Goal: Information Seeking & Learning: Learn about a topic

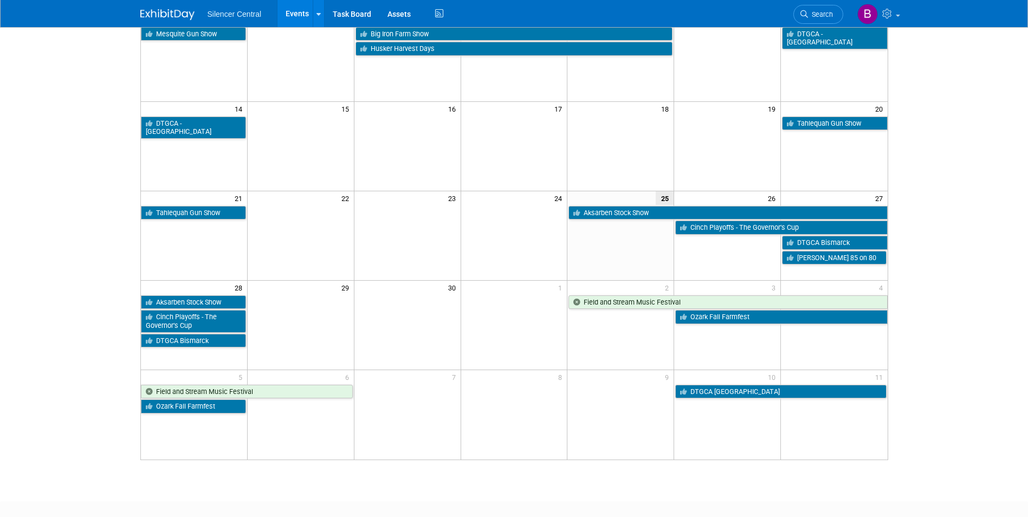
scroll to position [217, 0]
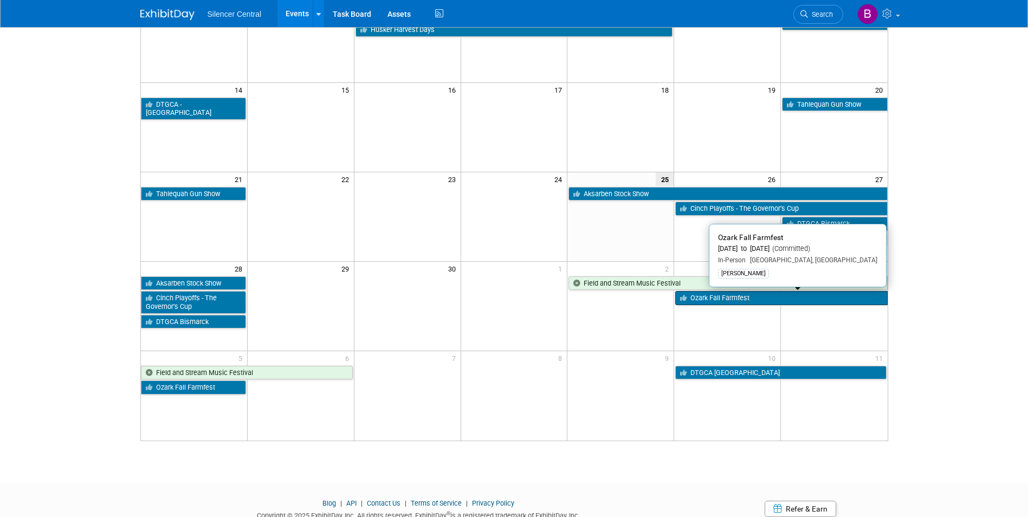
click at [710, 299] on link "Ozark Fall Farmfest" at bounding box center [781, 298] width 212 height 14
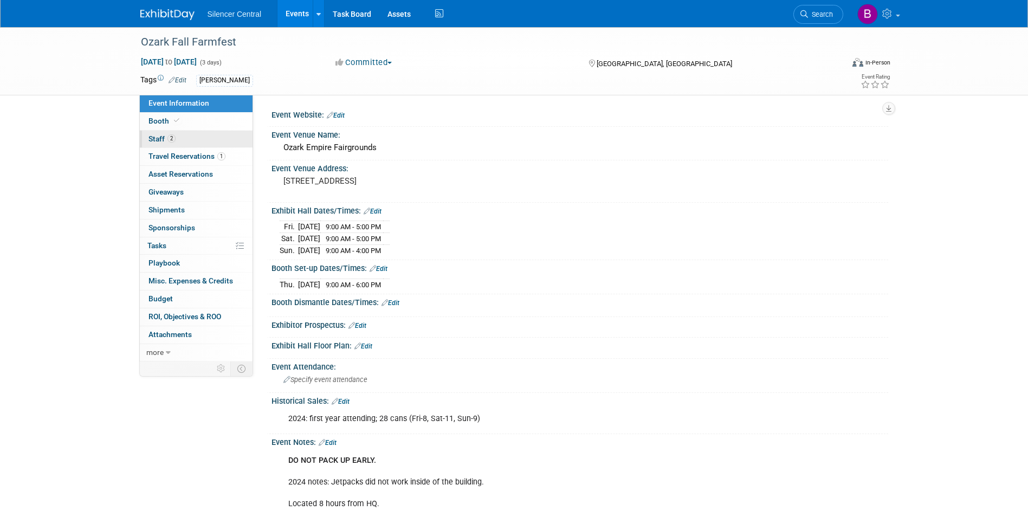
click at [210, 141] on link "2 Staff 2" at bounding box center [196, 139] width 113 height 17
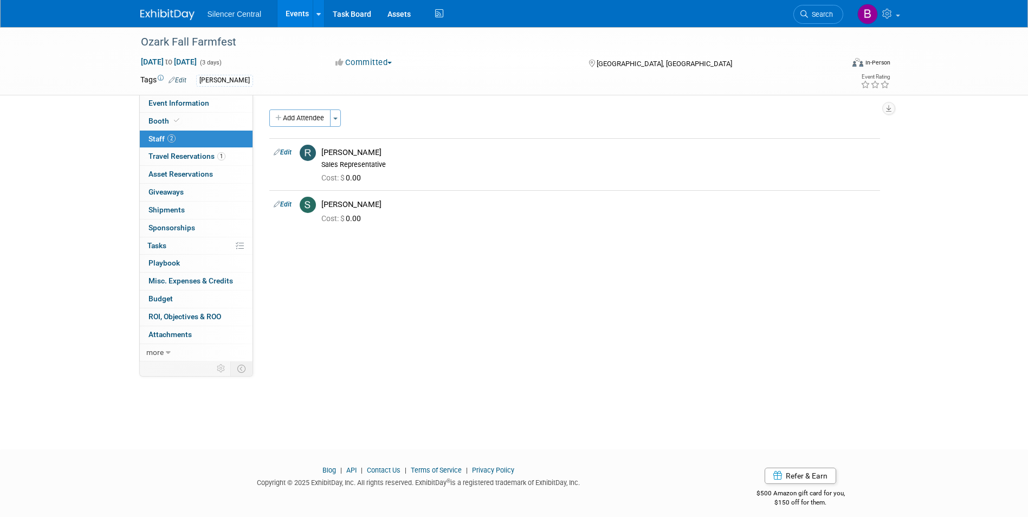
click at [164, 8] on link at bounding box center [173, 9] width 67 height 9
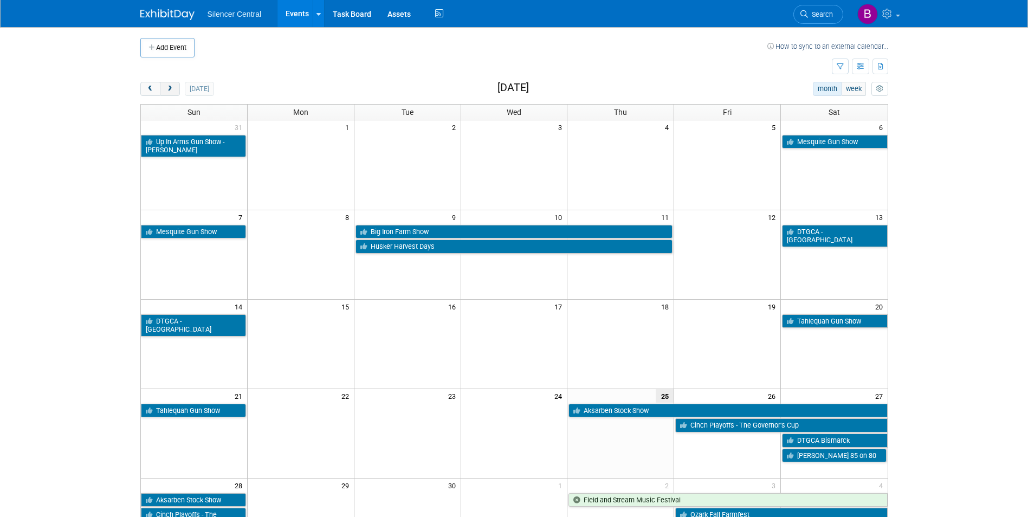
click at [167, 87] on span "next" at bounding box center [170, 89] width 8 height 7
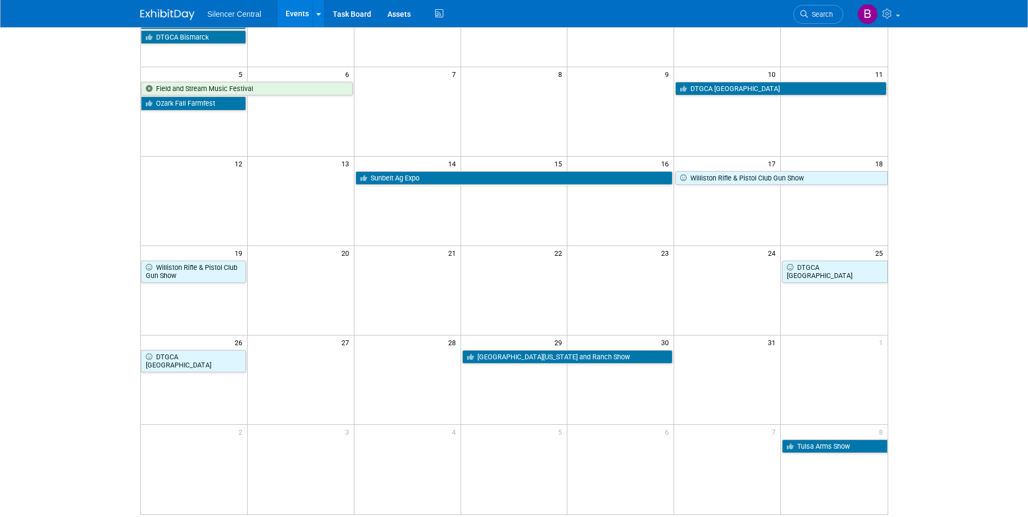
scroll to position [163, 0]
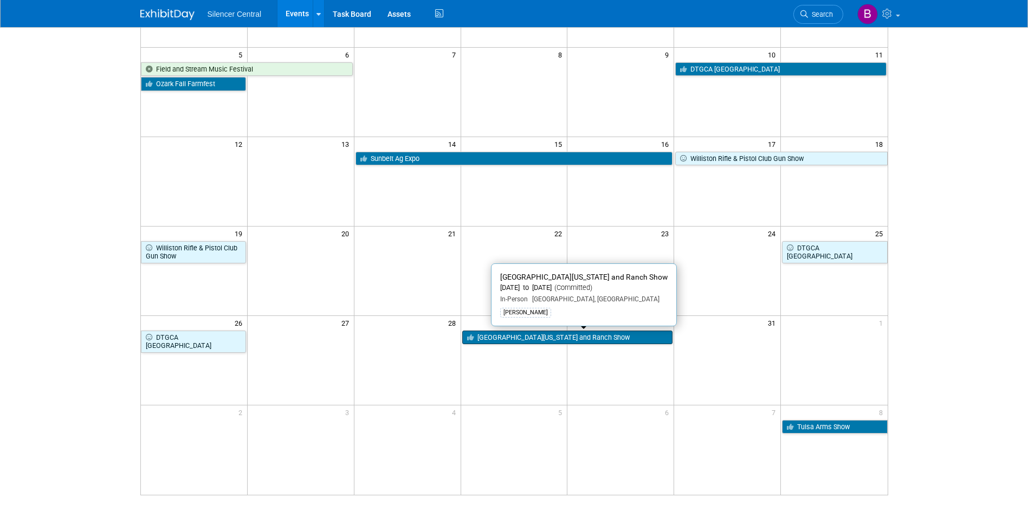
click at [511, 339] on link "South Texas Farm and Ranch Show" at bounding box center [567, 338] width 211 height 14
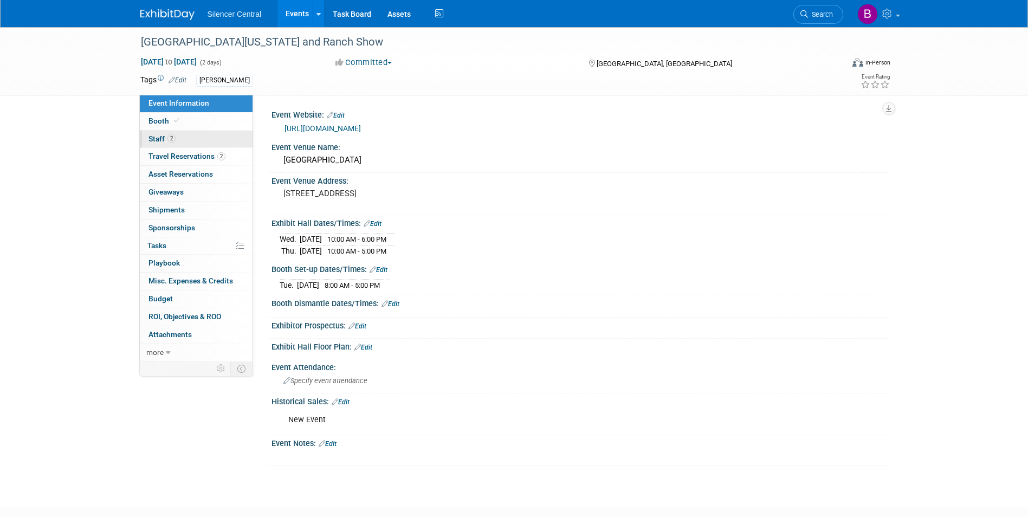
click at [176, 131] on link "2 Staff 2" at bounding box center [196, 139] width 113 height 17
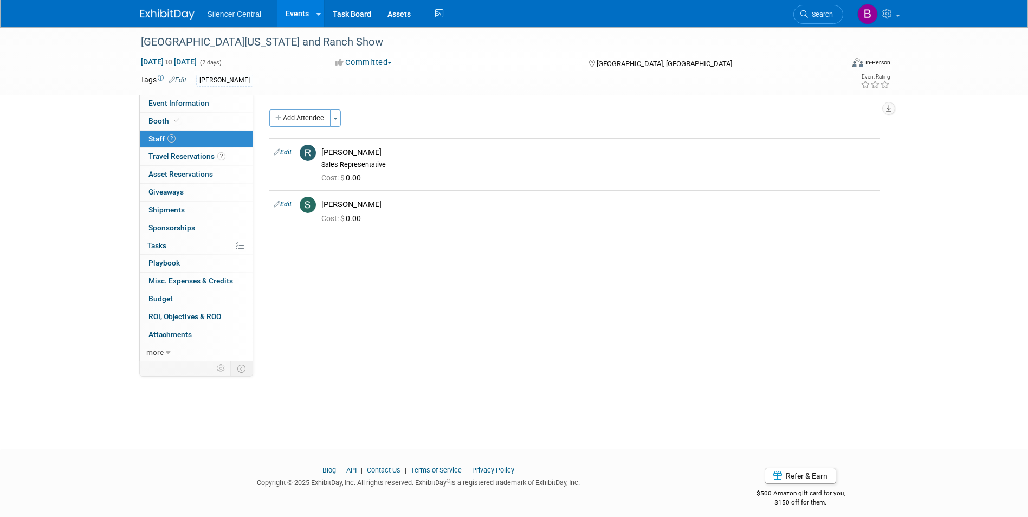
click at [172, 14] on img at bounding box center [167, 14] width 54 height 11
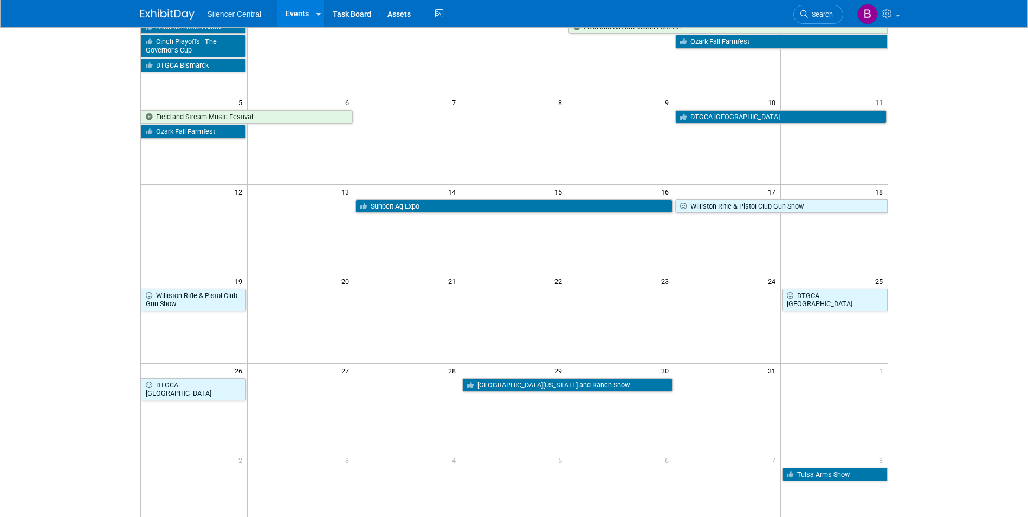
scroll to position [163, 0]
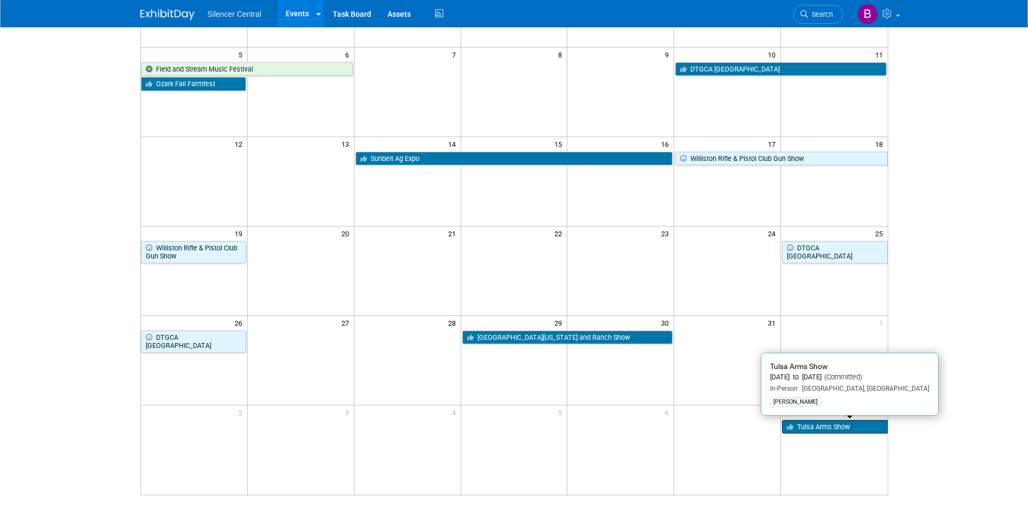
click at [808, 427] on link "Tulsa Arms Show" at bounding box center [834, 427] width 105 height 14
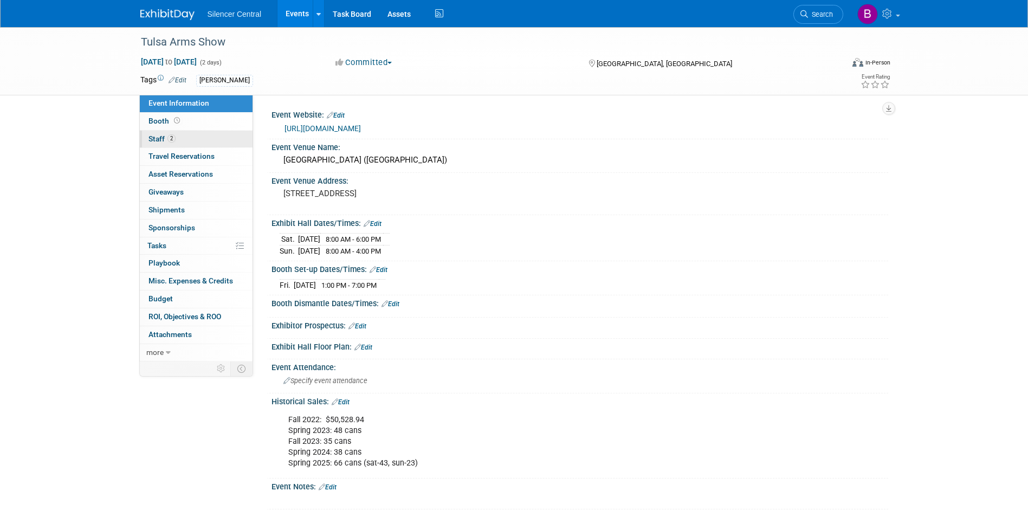
click at [150, 136] on span "Staff 2" at bounding box center [162, 138] width 27 height 9
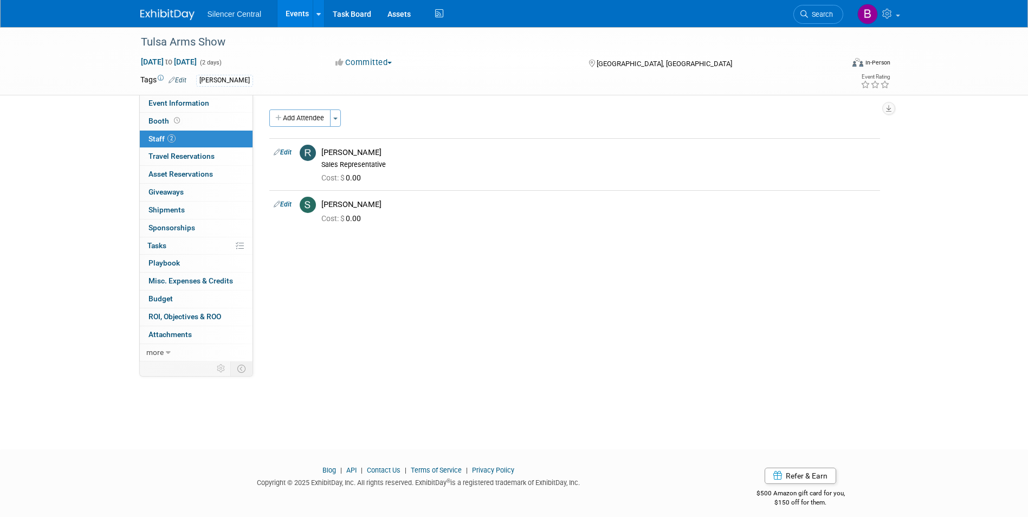
click at [175, 16] on img at bounding box center [167, 14] width 54 height 11
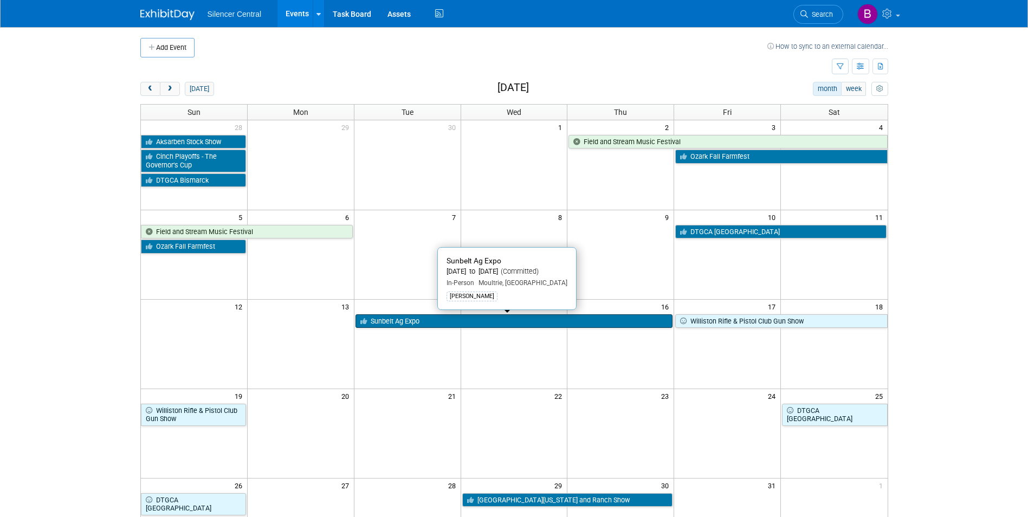
click at [569, 322] on link "Sunbelt Ag Expo" at bounding box center [515, 321] width 318 height 14
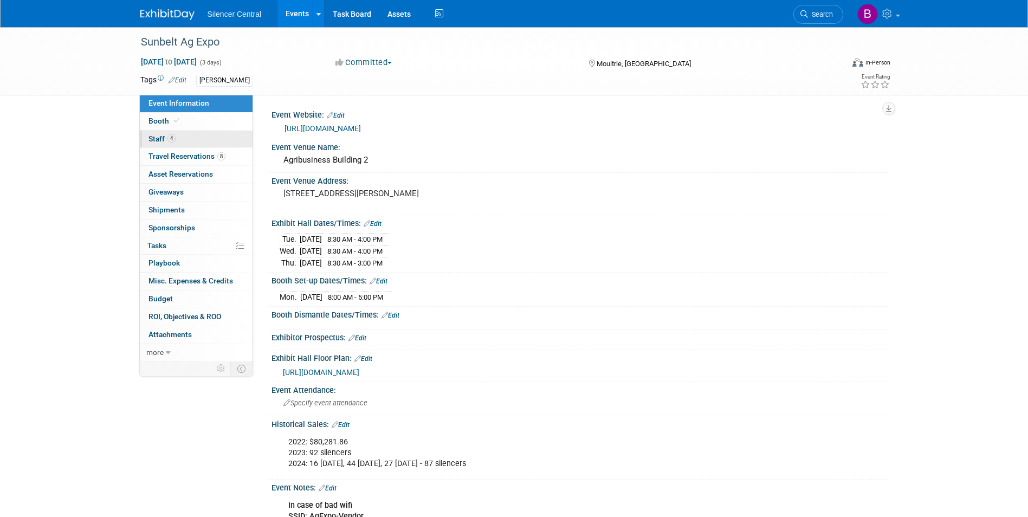
click at [175, 138] on span "4" at bounding box center [172, 138] width 8 height 8
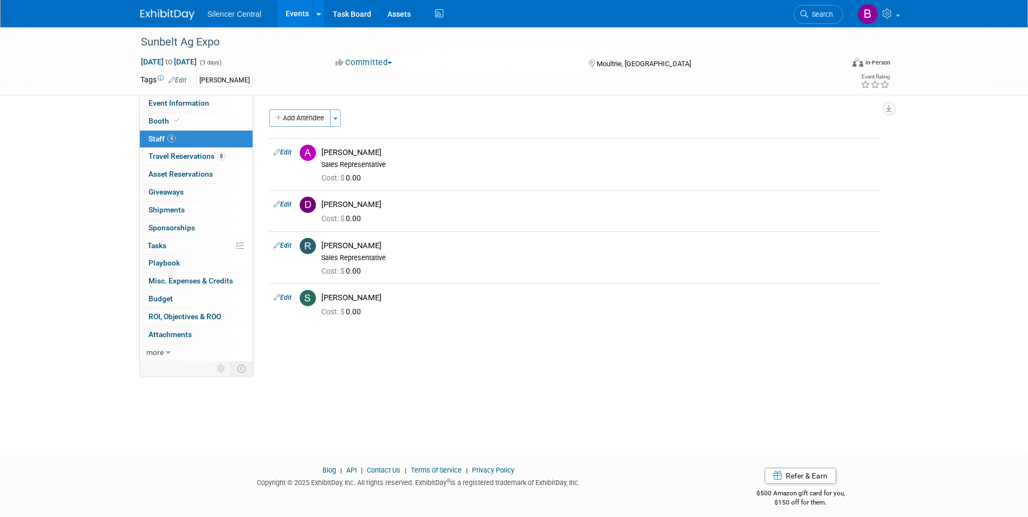
click at [156, 14] on img at bounding box center [167, 14] width 54 height 11
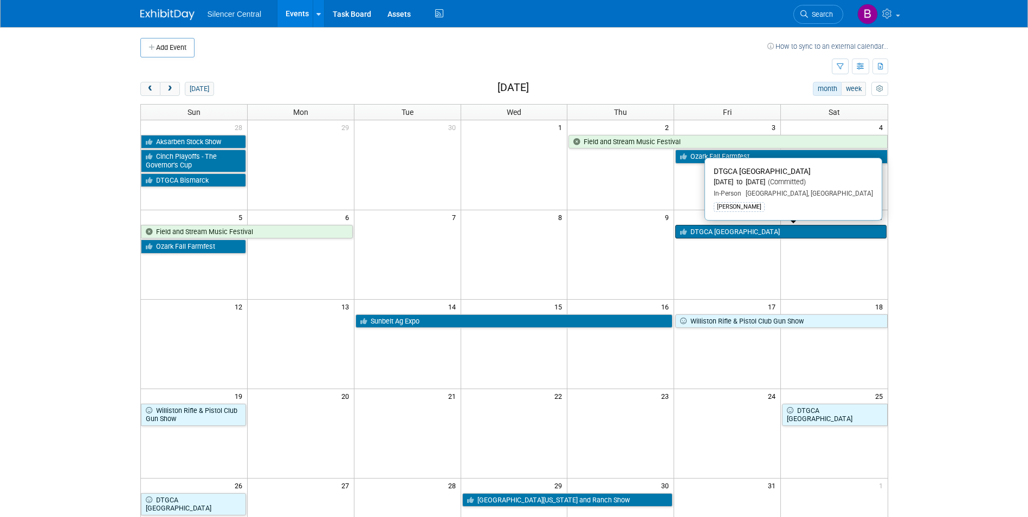
click at [720, 234] on link "DTGCA [GEOGRAPHIC_DATA]" at bounding box center [780, 232] width 211 height 14
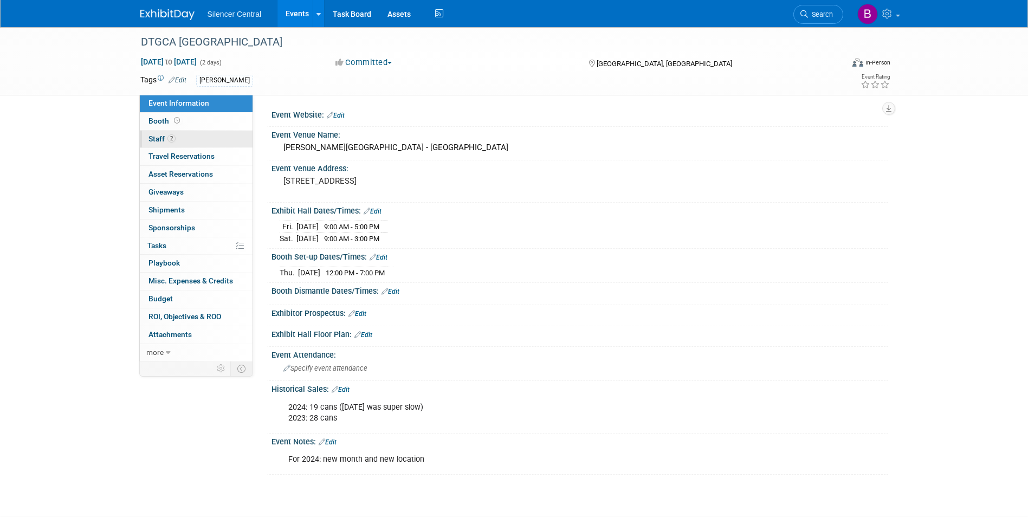
click at [179, 135] on link "2 Staff 2" at bounding box center [196, 139] width 113 height 17
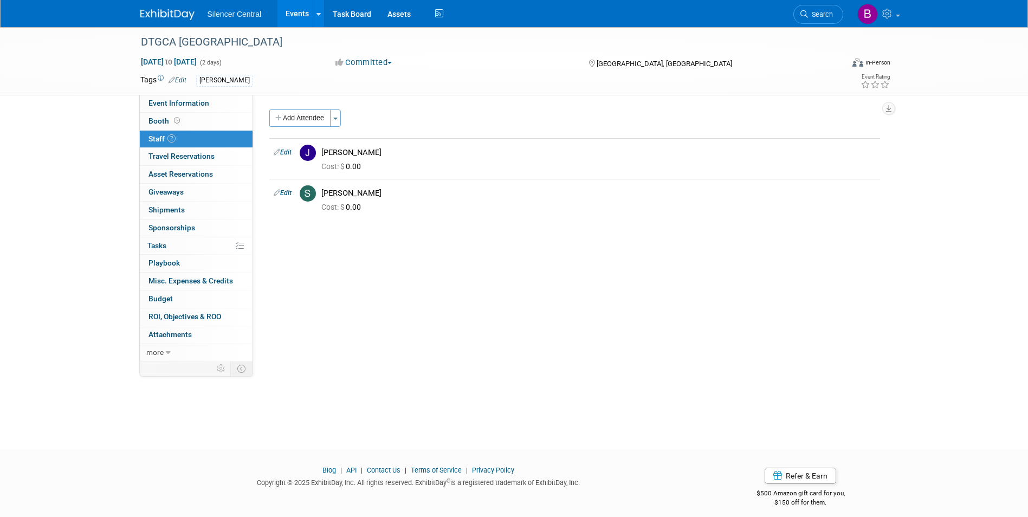
click at [178, 20] on img at bounding box center [167, 14] width 54 height 11
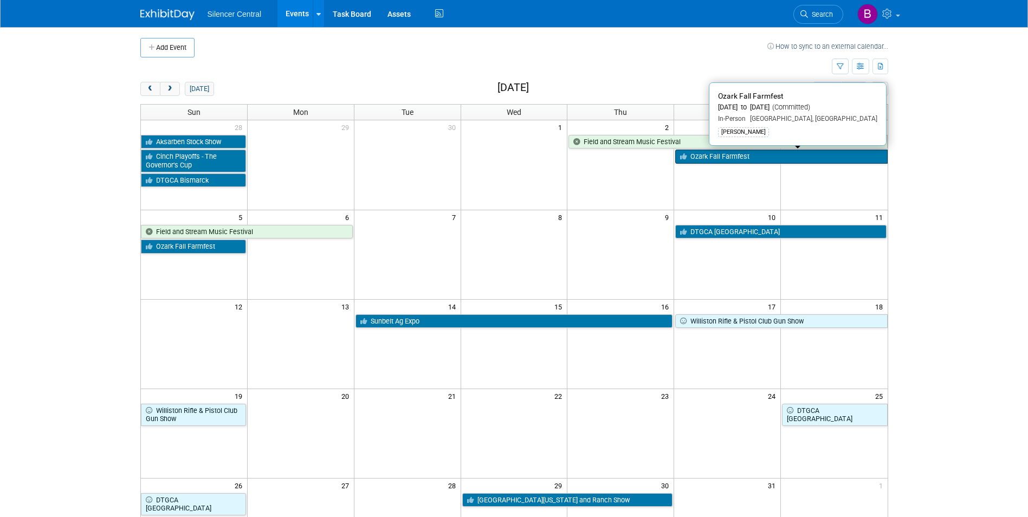
click at [689, 158] on icon at bounding box center [685, 156] width 10 height 7
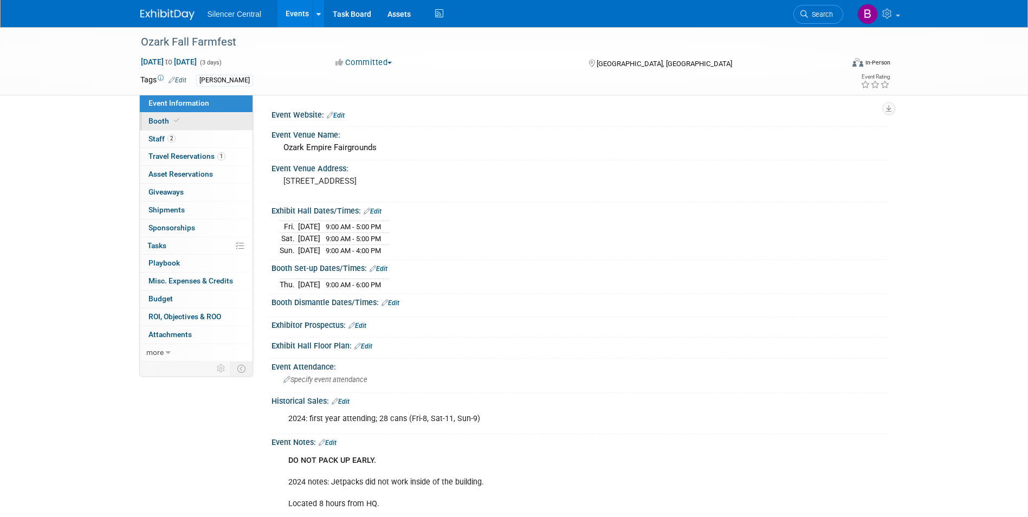
drag, startPoint x: 190, startPoint y: 146, endPoint x: 181, endPoint y: 116, distance: 31.9
click at [189, 146] on link "2 Staff 2" at bounding box center [196, 139] width 113 height 17
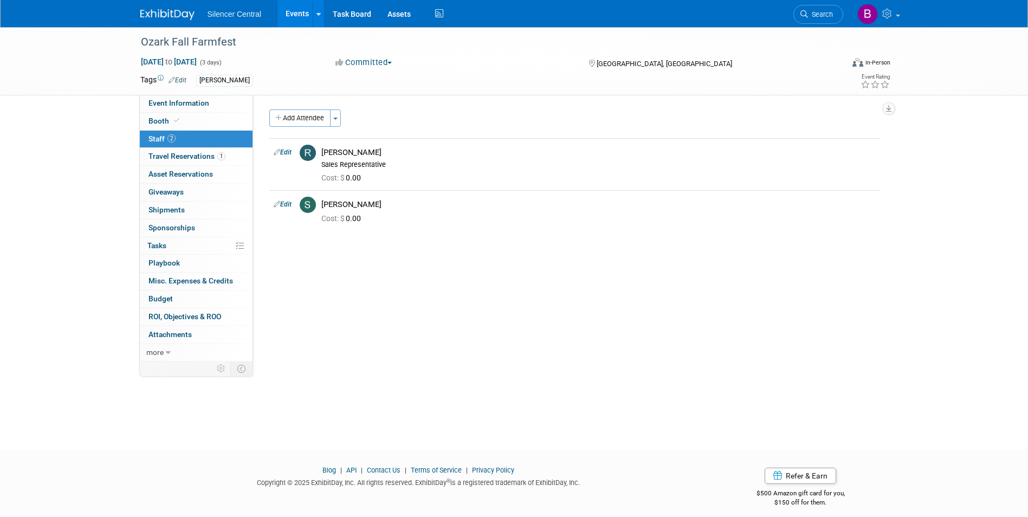
click at [169, 18] on img at bounding box center [167, 14] width 54 height 11
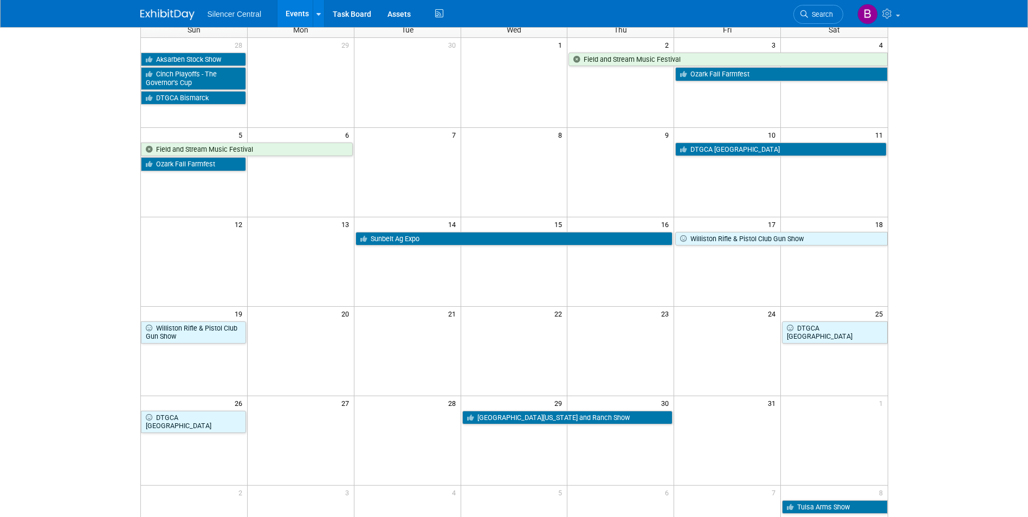
scroll to position [42, 0]
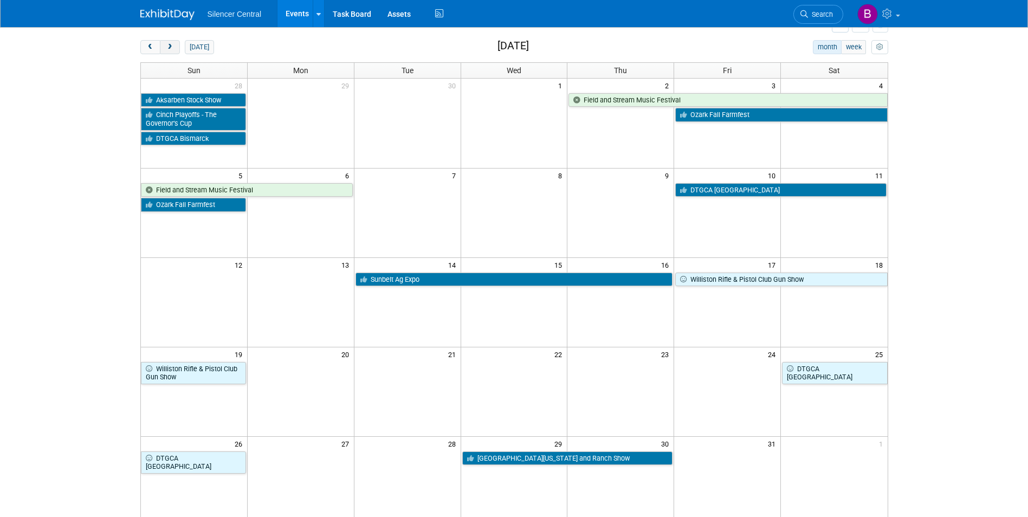
click at [170, 47] on span "next" at bounding box center [170, 47] width 8 height 7
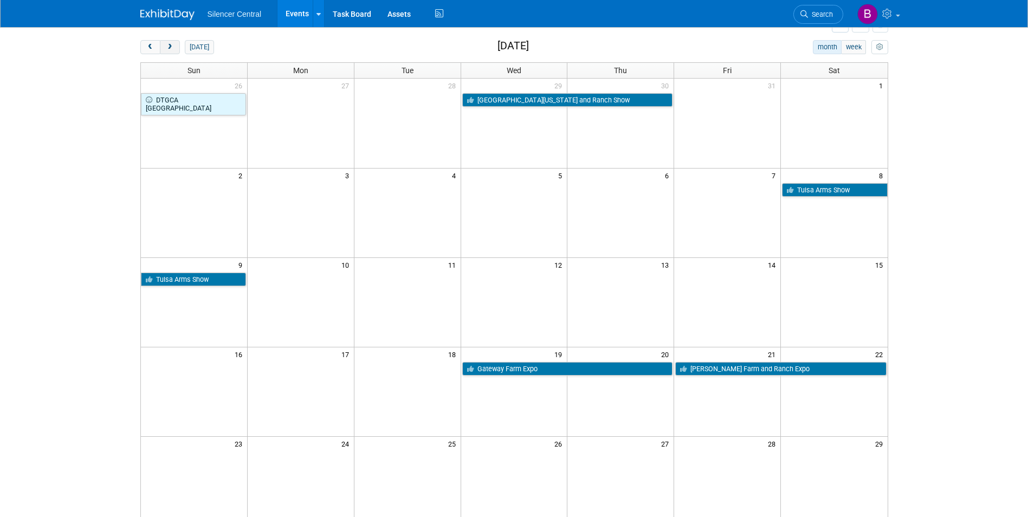
click at [170, 51] on button "next" at bounding box center [170, 47] width 20 height 14
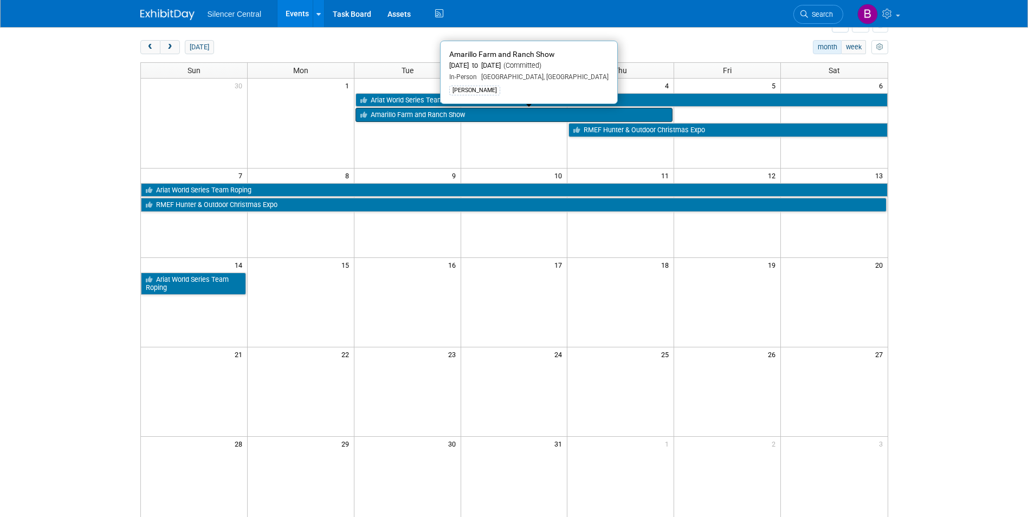
click at [385, 112] on link "Amarillo Farm and Ranch Show" at bounding box center [515, 115] width 318 height 14
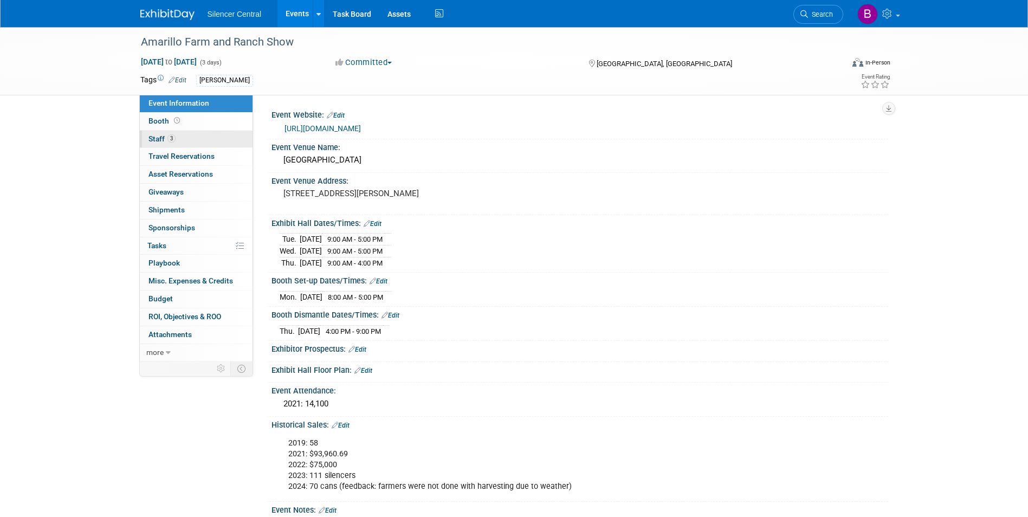
click at [143, 140] on link "3 Staff 3" at bounding box center [196, 139] width 113 height 17
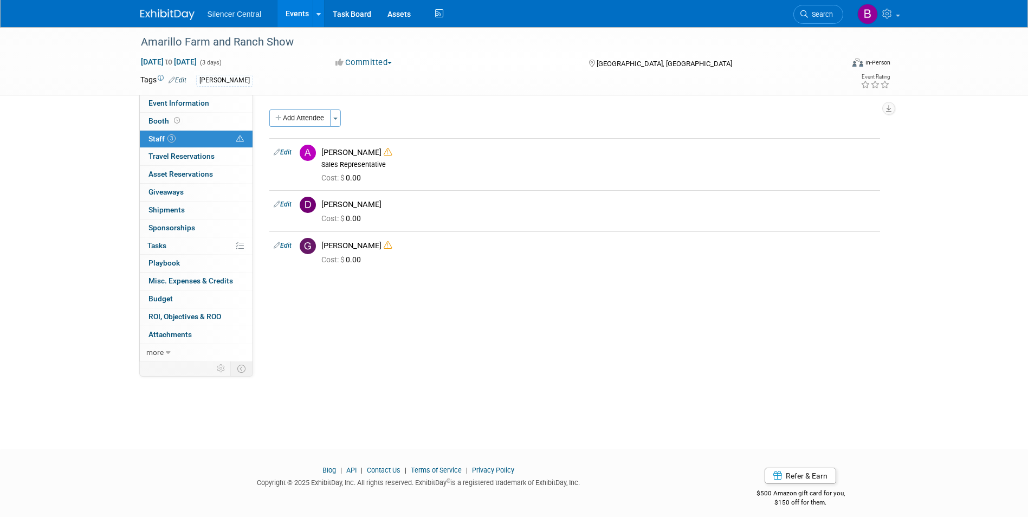
click at [178, 14] on img at bounding box center [167, 14] width 54 height 11
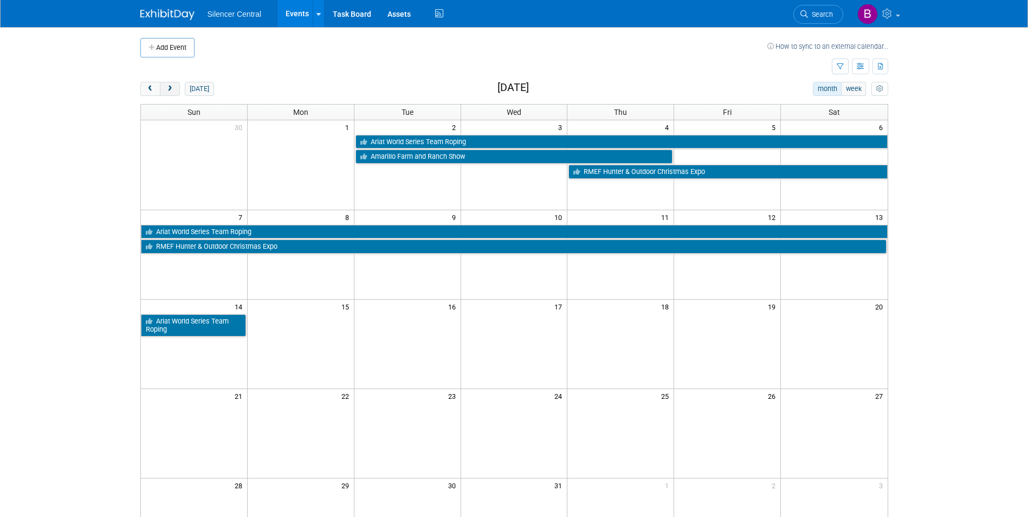
click at [175, 89] on button "next" at bounding box center [170, 89] width 20 height 14
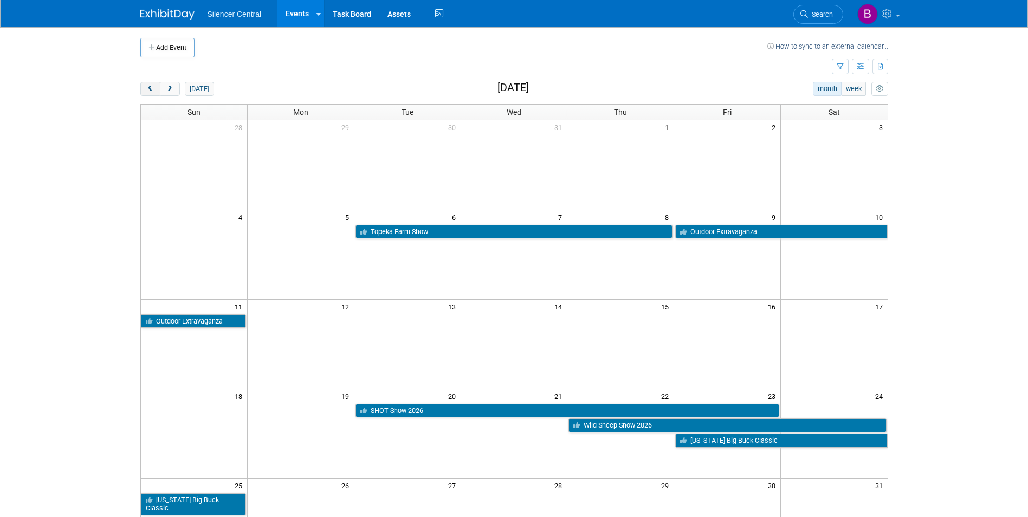
click at [150, 88] on span "prev" at bounding box center [150, 89] width 8 height 7
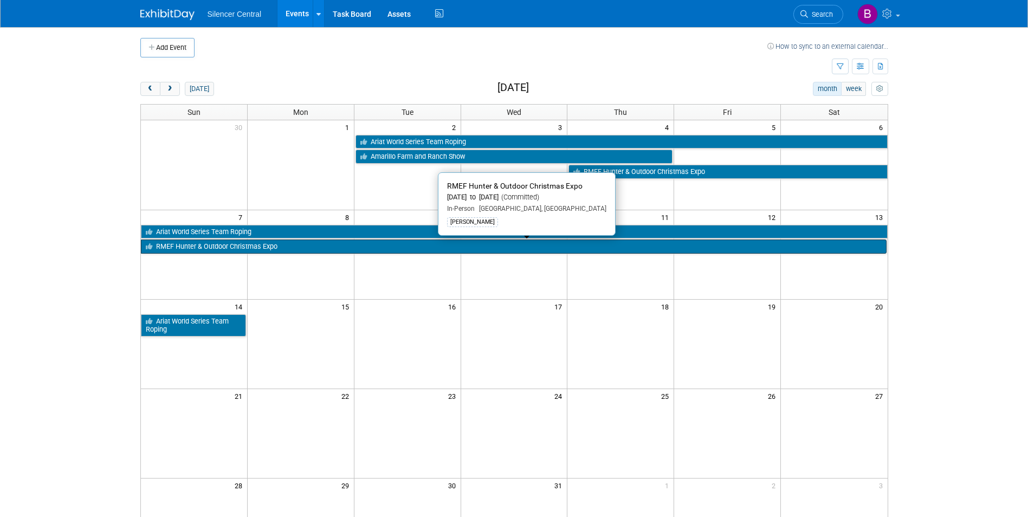
click at [331, 247] on link "RMEF Hunter & Outdoor Christmas Expo" at bounding box center [514, 247] width 746 height 14
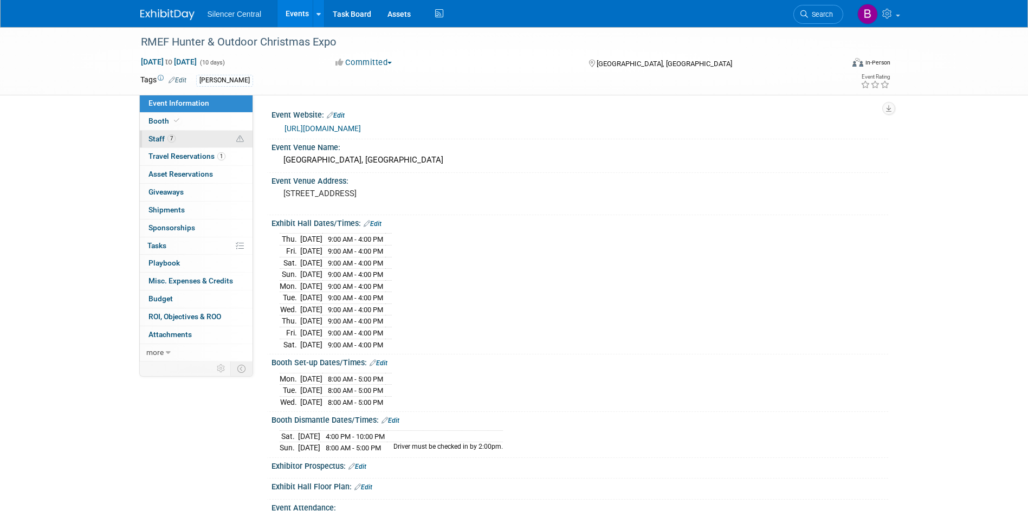
click at [222, 141] on link "7 Staff 7" at bounding box center [196, 139] width 113 height 17
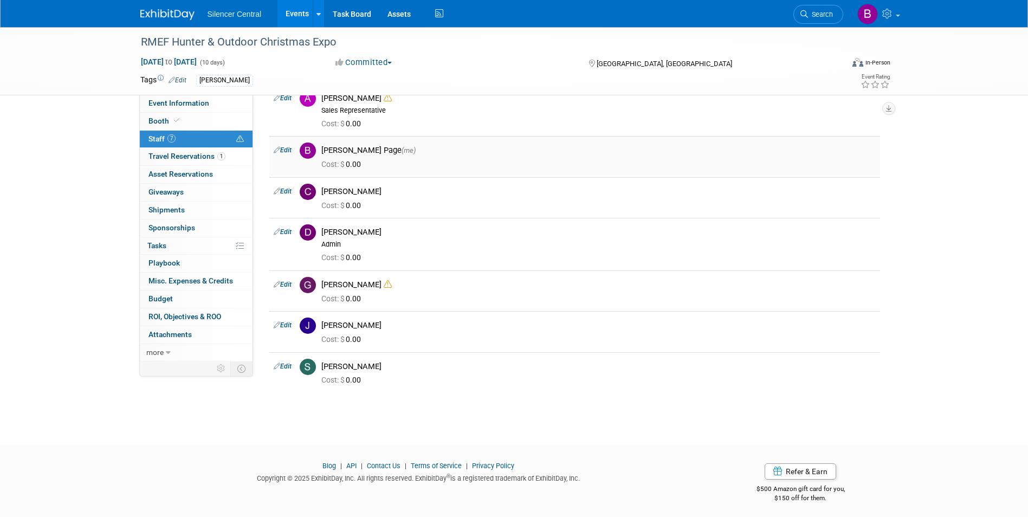
scroll to position [58, 0]
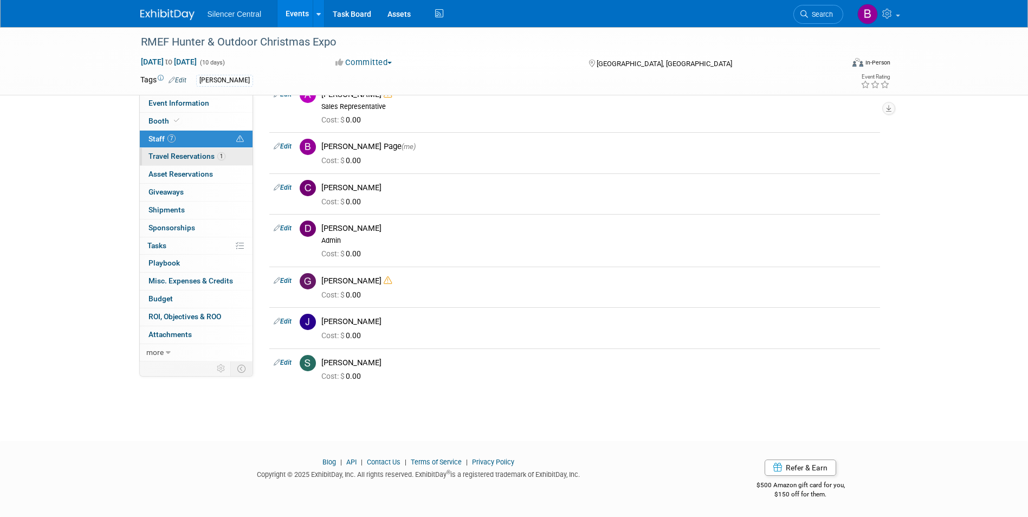
click at [200, 156] on span "Travel Reservations 1" at bounding box center [187, 156] width 77 height 9
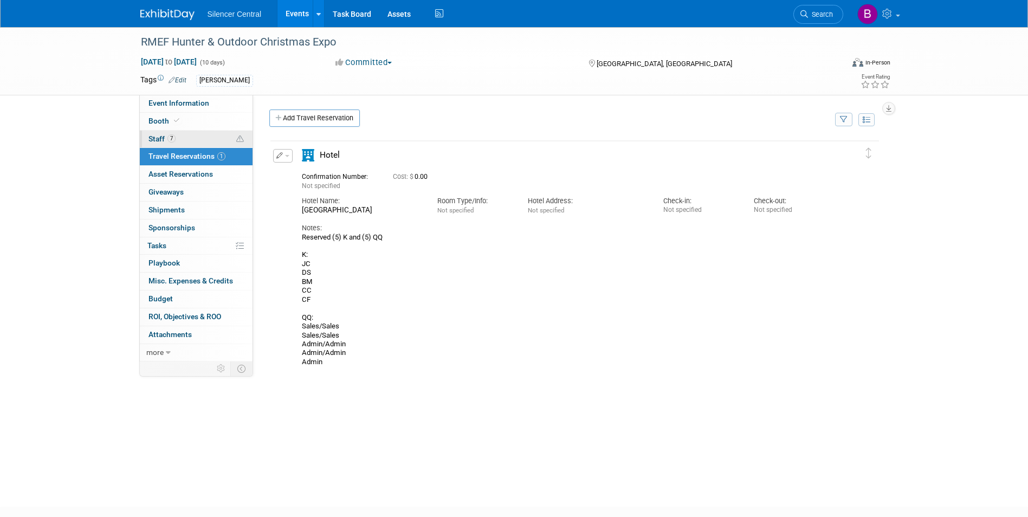
click at [207, 138] on link "7 Staff 7" at bounding box center [196, 139] width 113 height 17
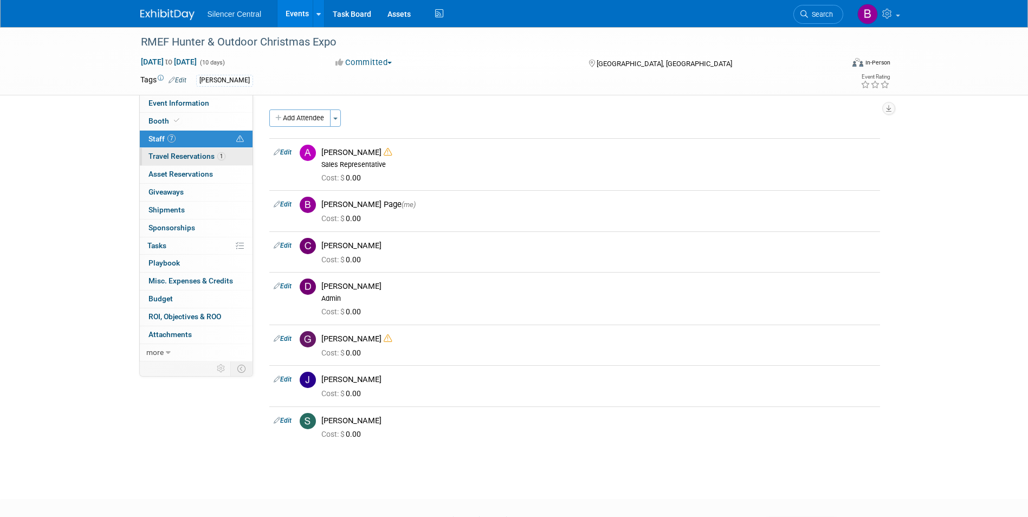
click at [195, 158] on span "Travel Reservations 1" at bounding box center [187, 156] width 77 height 9
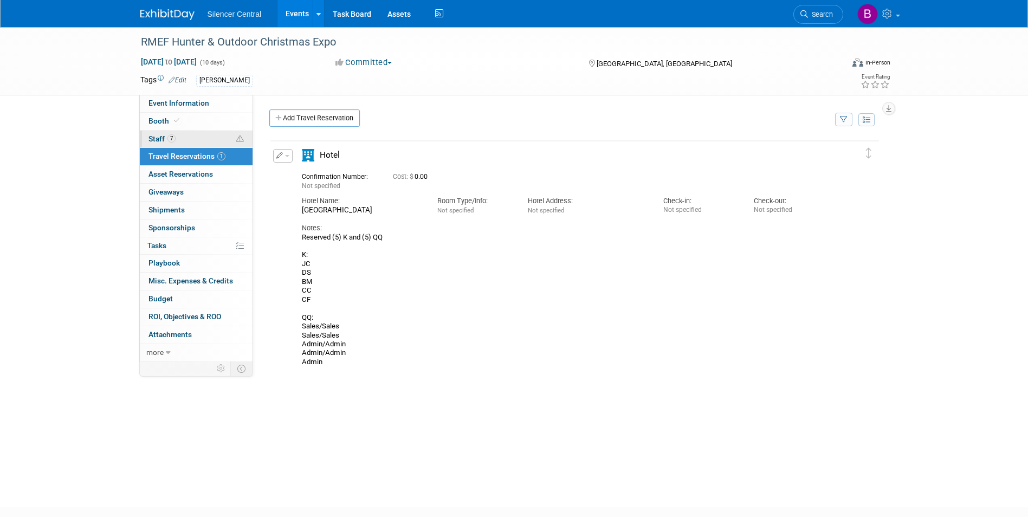
click at [184, 137] on link "7 Staff 7" at bounding box center [196, 139] width 113 height 17
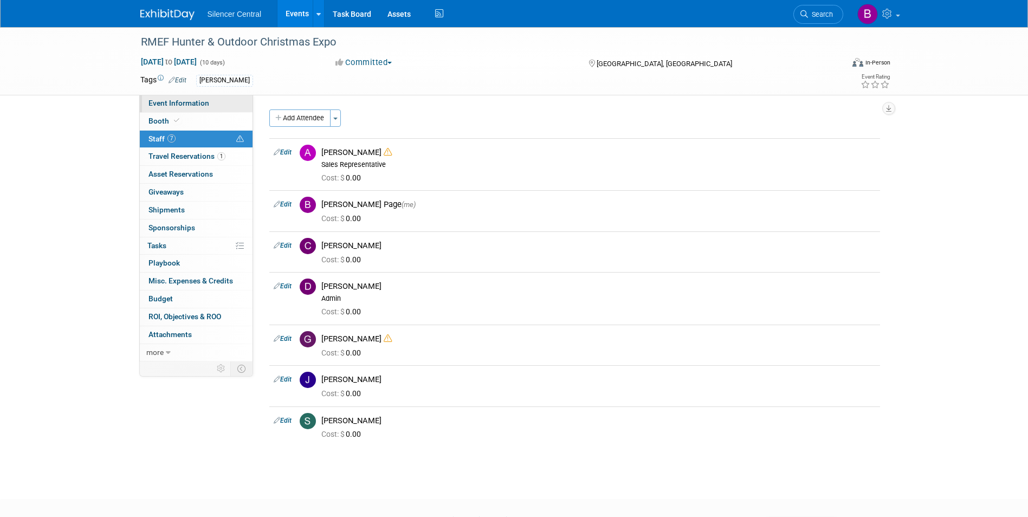
click at [191, 105] on span "Event Information" at bounding box center [179, 103] width 61 height 9
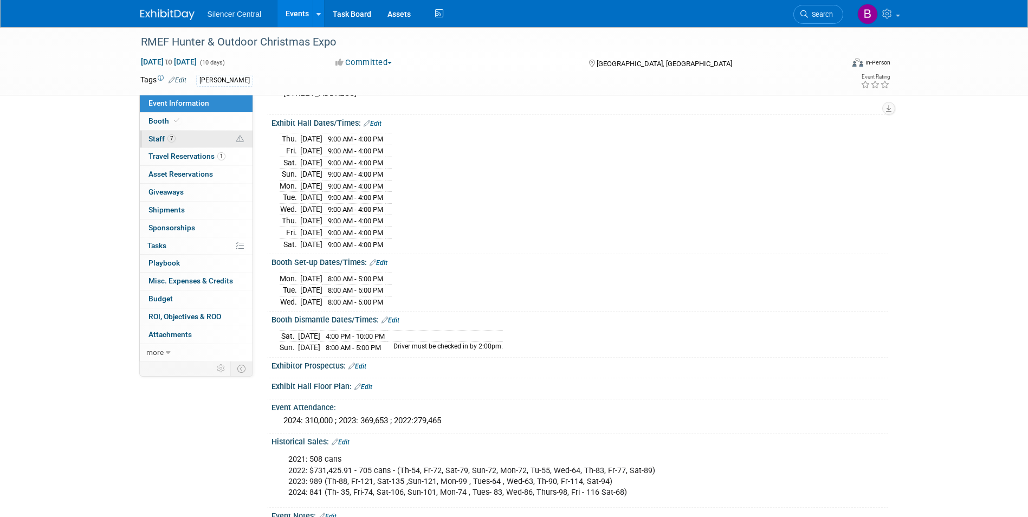
scroll to position [54, 0]
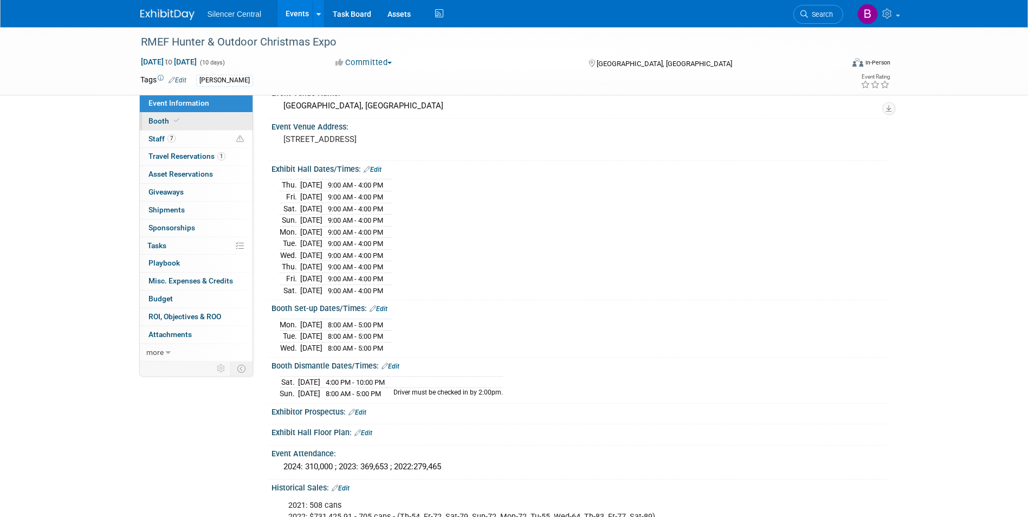
click at [191, 124] on link "Booth" at bounding box center [196, 121] width 113 height 17
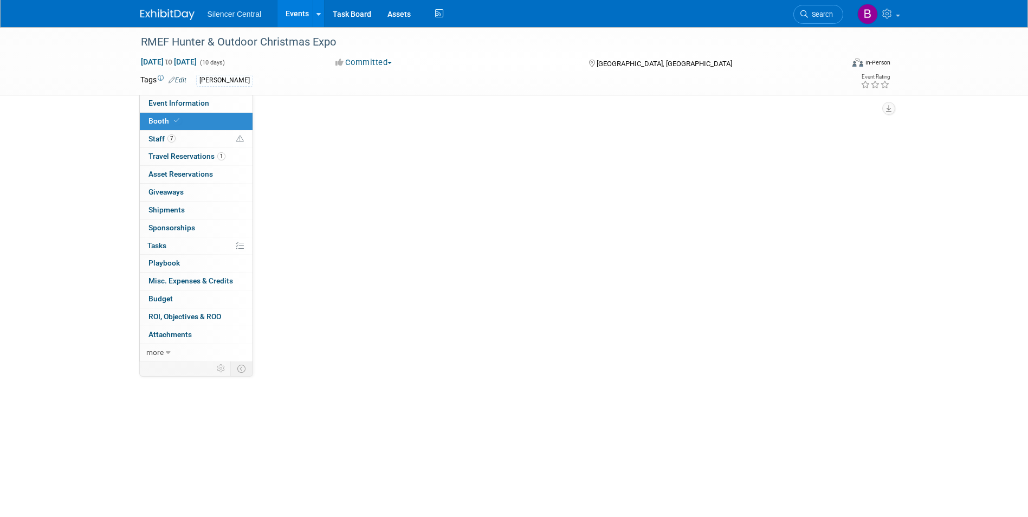
scroll to position [0, 0]
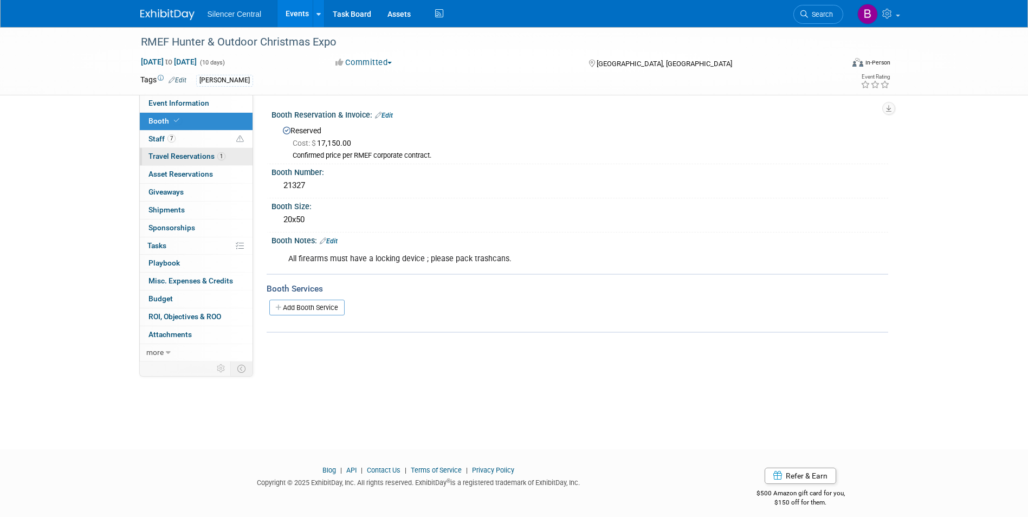
click at [198, 155] on span "Travel Reservations 1" at bounding box center [187, 156] width 77 height 9
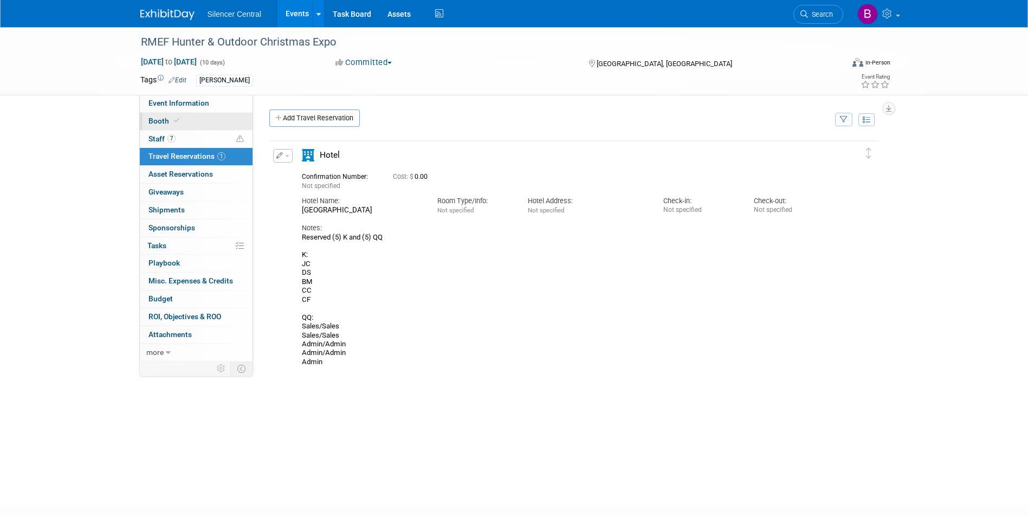
click at [198, 119] on link "Booth" at bounding box center [196, 121] width 113 height 17
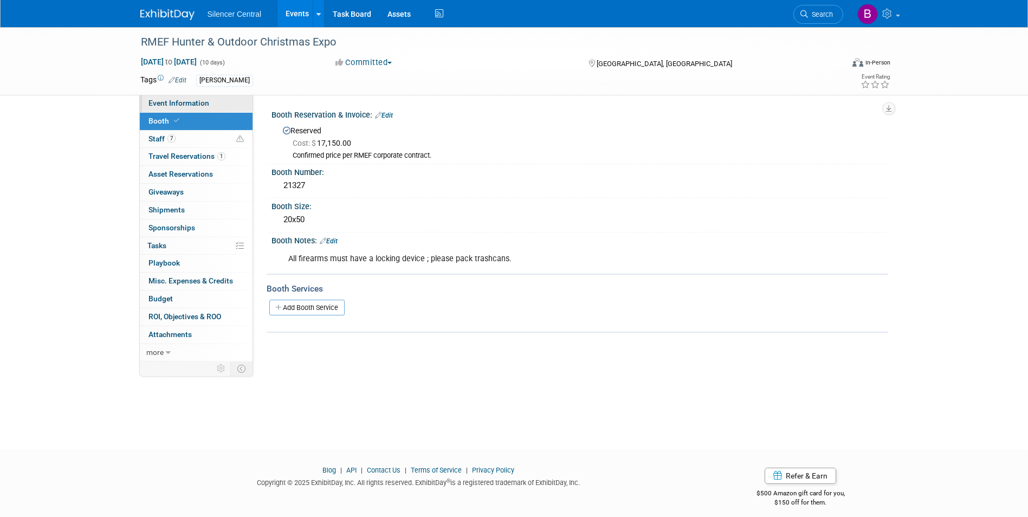
click at [197, 104] on span "Event Information" at bounding box center [179, 103] width 61 height 9
